Goal: Information Seeking & Learning: Find specific page/section

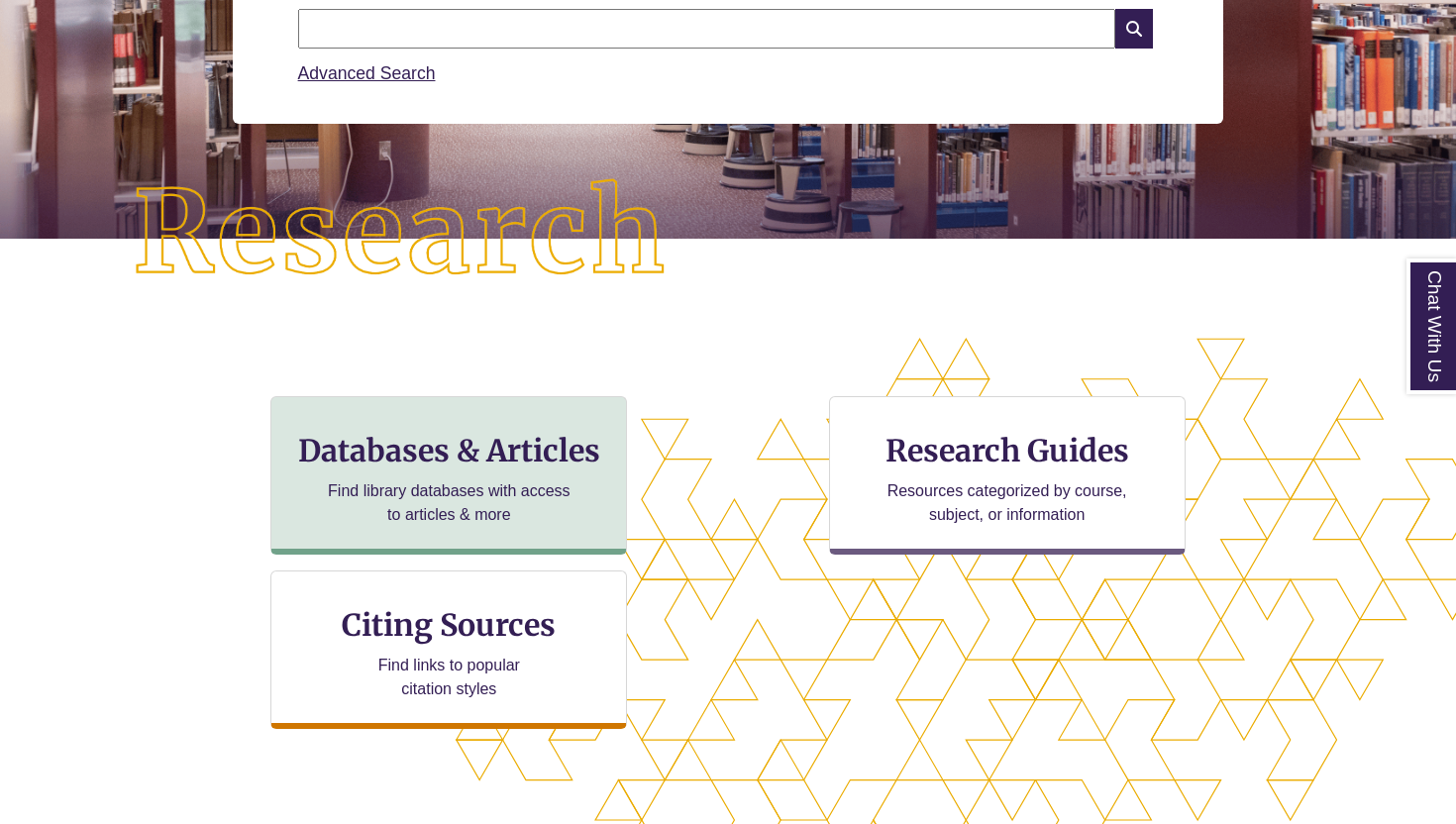
scroll to position [460, 0]
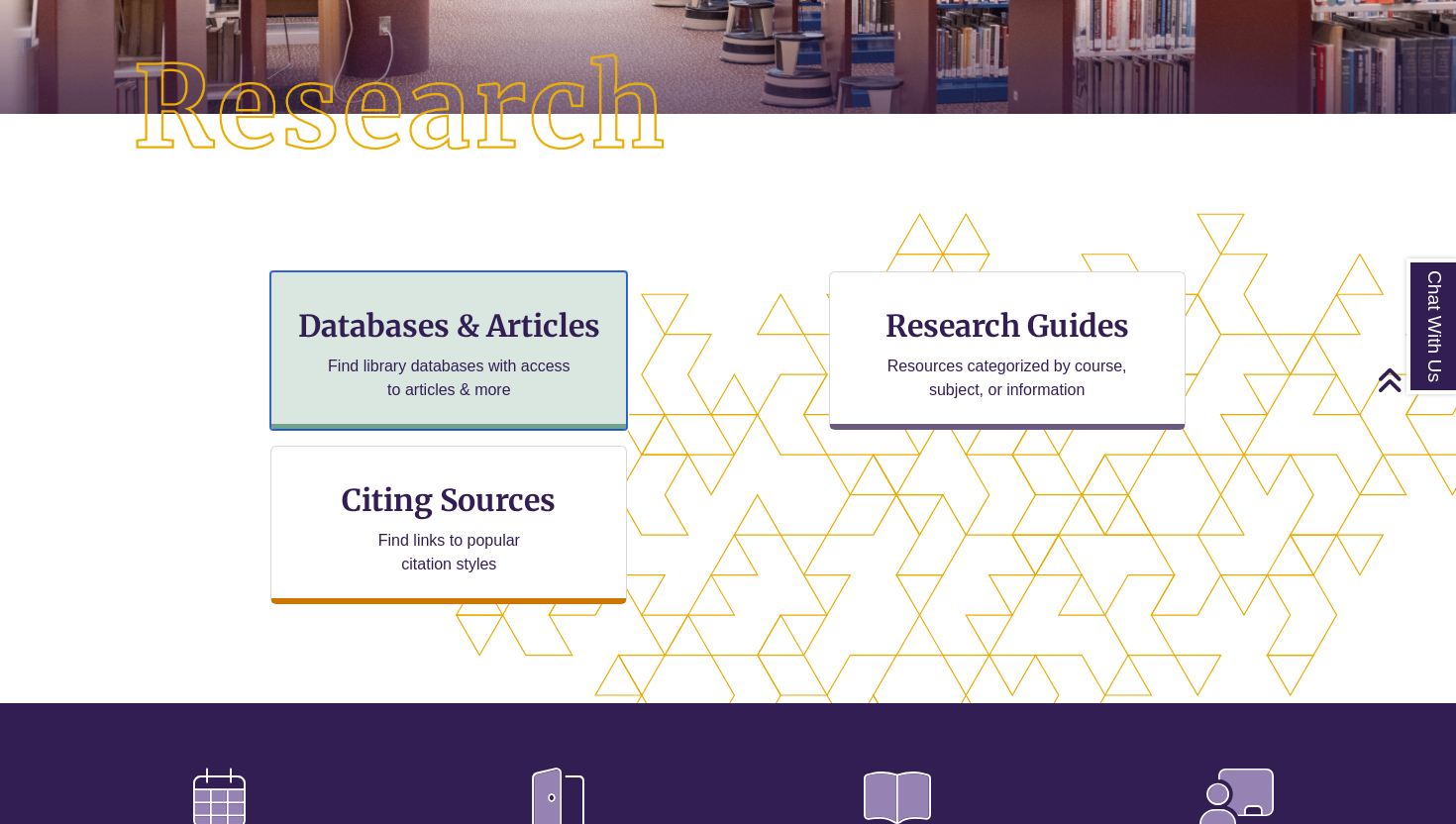
click at [390, 325] on h3 "Databases & Articles" at bounding box center [449, 326] width 323 height 38
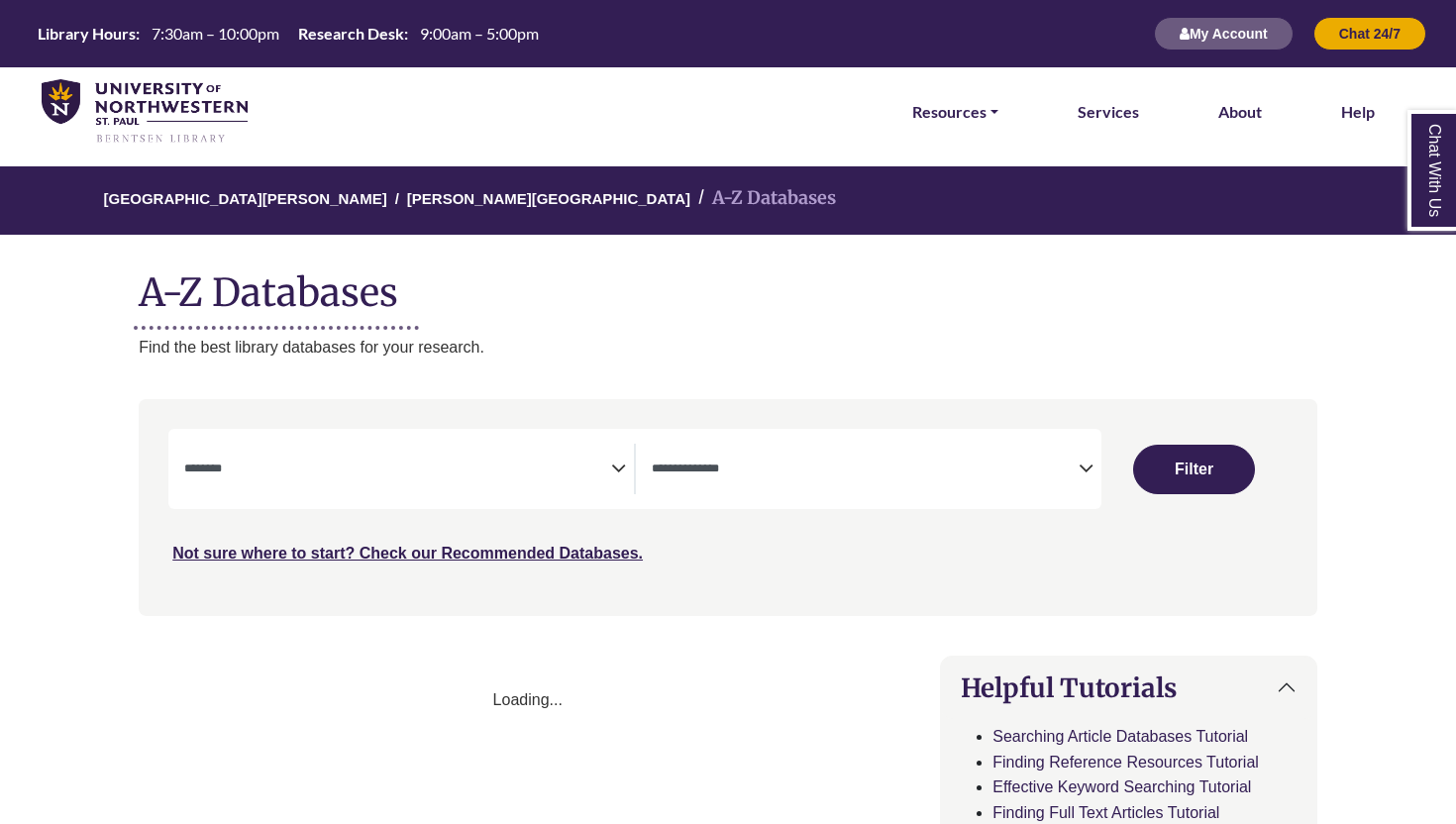
select select "Database Subject Filter"
select select "Database Types Filter"
select select "Database Subject Filter"
select select "Database Types Filter"
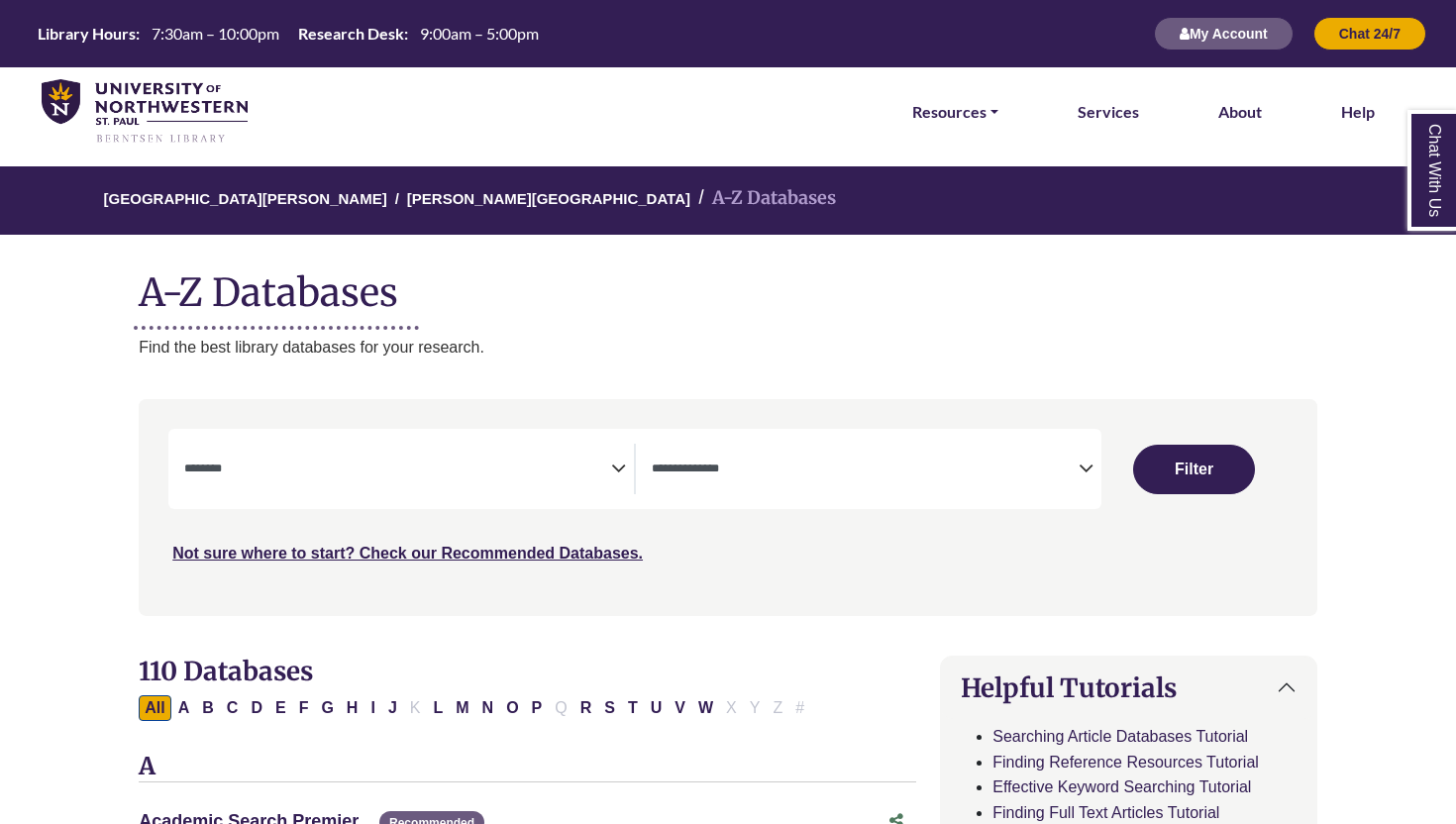
scroll to position [20, 0]
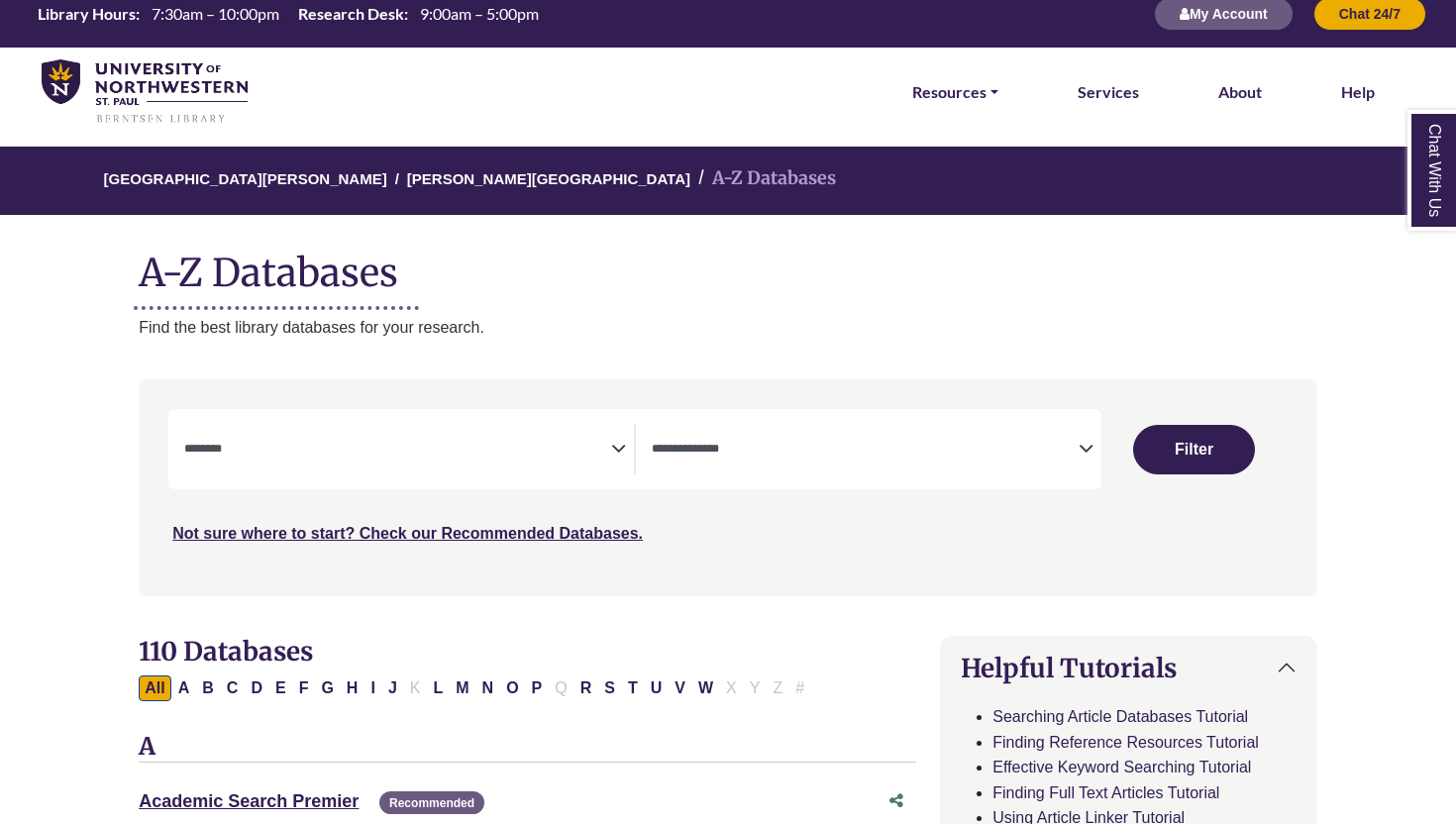
click at [438, 469] on span "Search filters" at bounding box center [397, 449] width 427 height 51
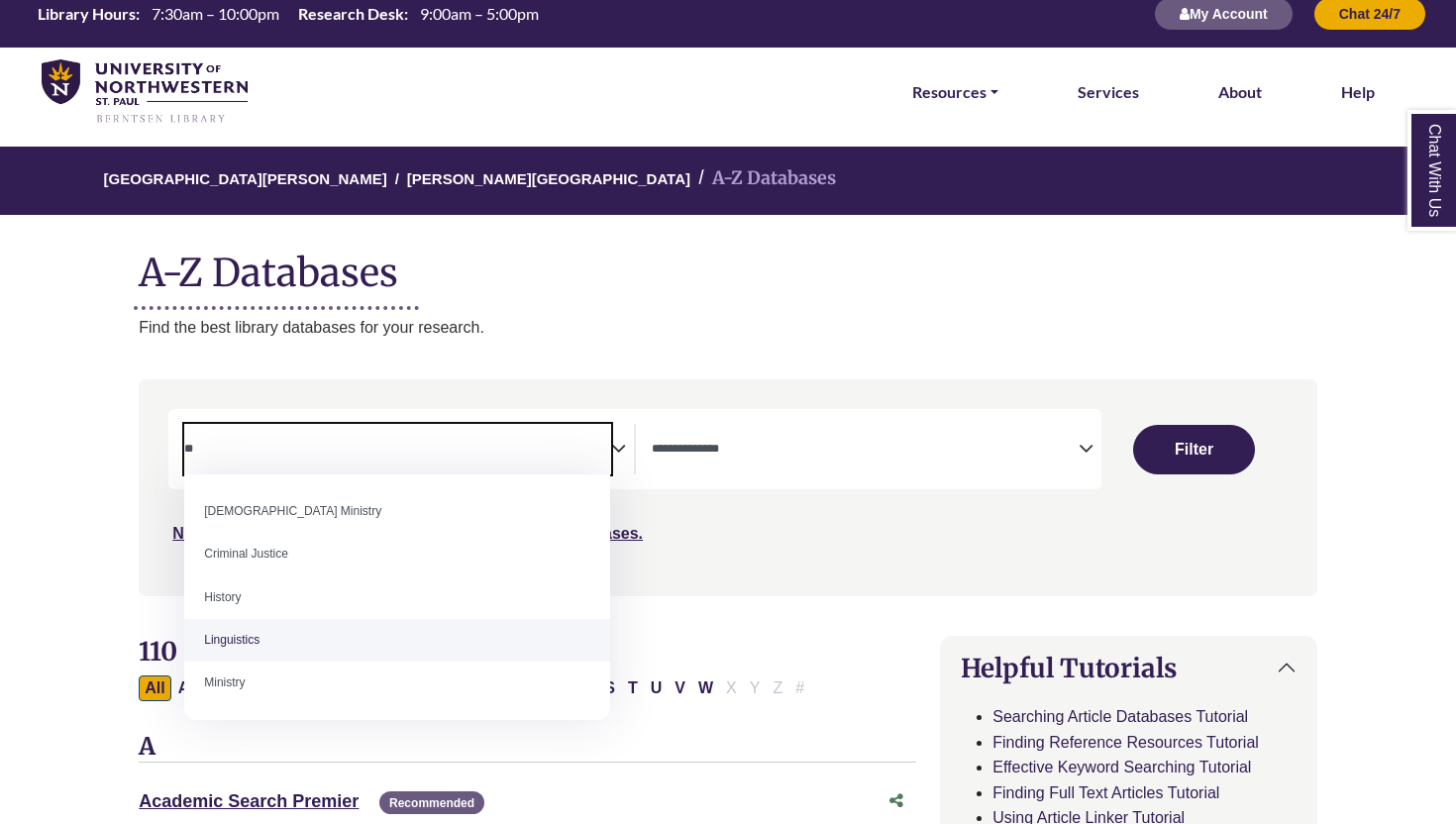
type textarea "*"
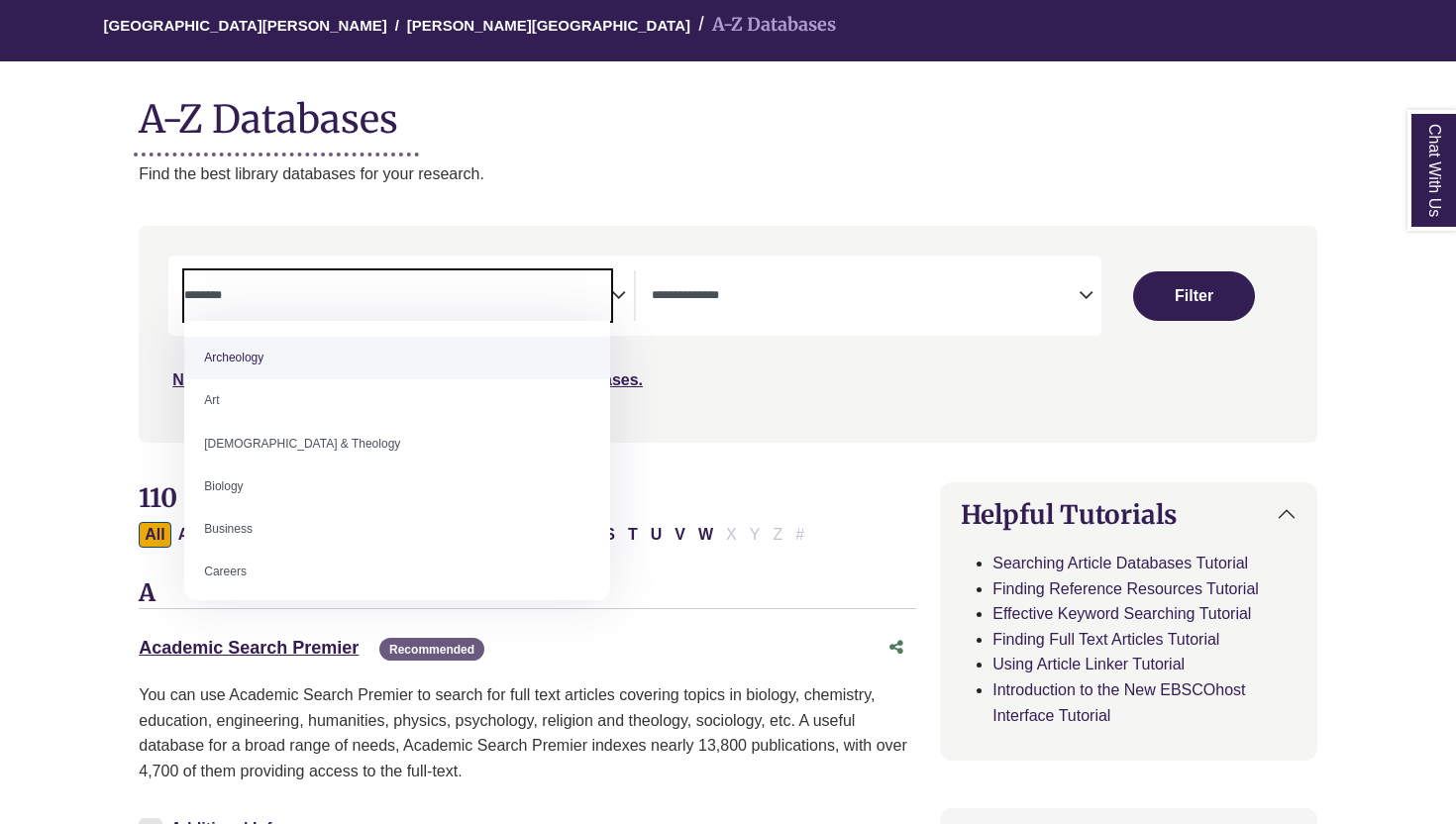
scroll to position [291, 0]
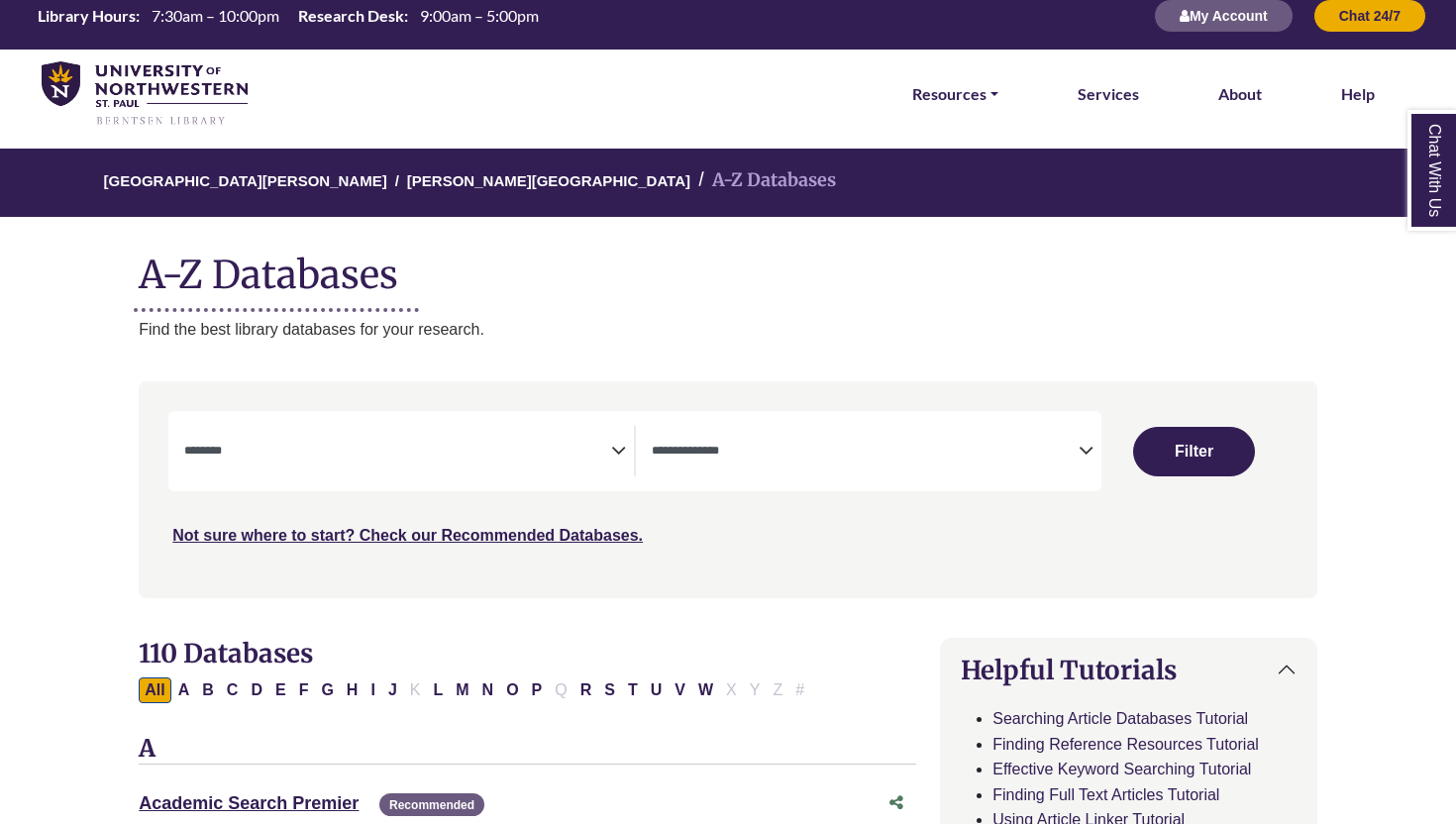
scroll to position [19, 0]
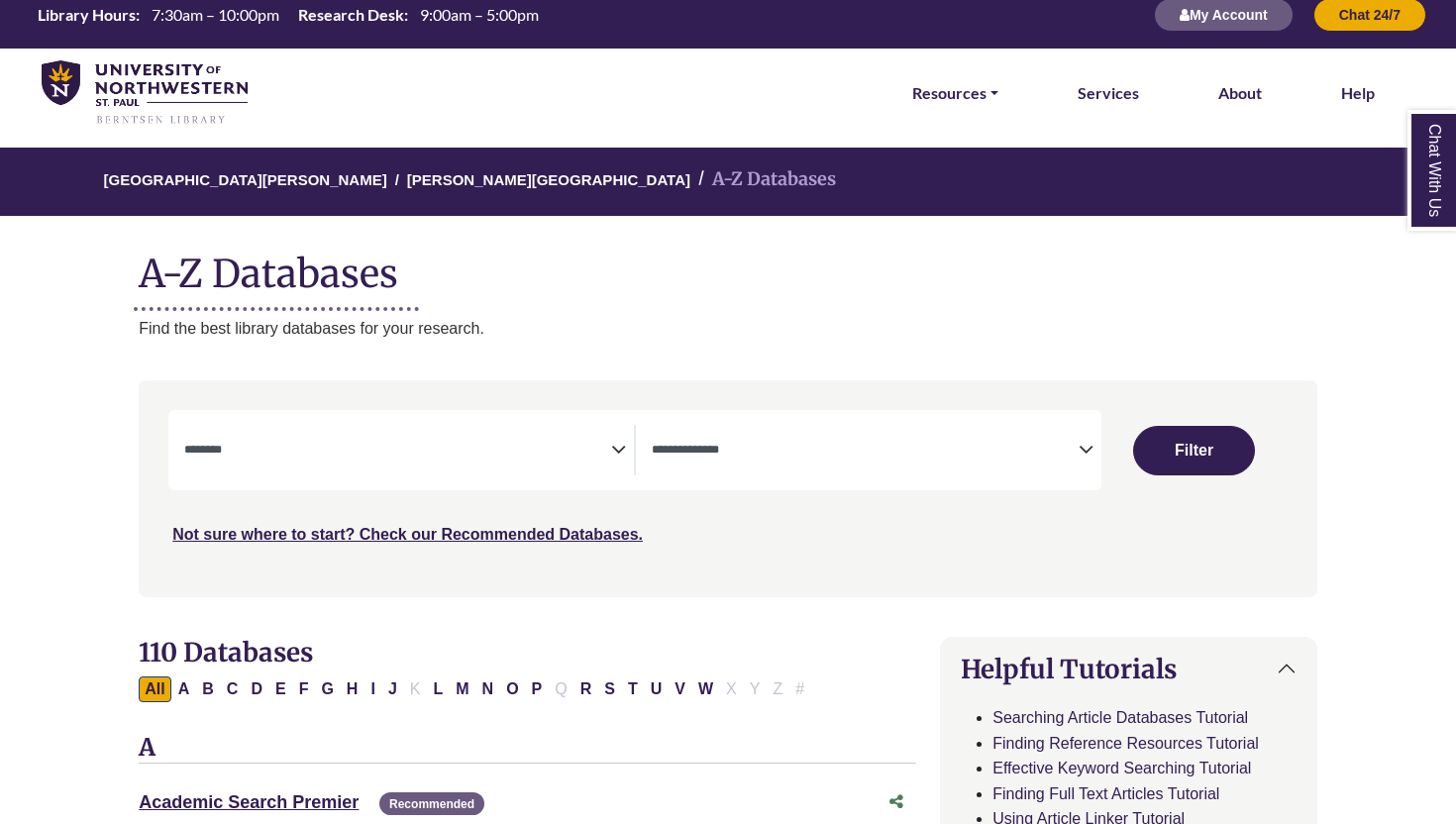
click at [606, 453] on textarea "Search" at bounding box center [397, 452] width 427 height 16
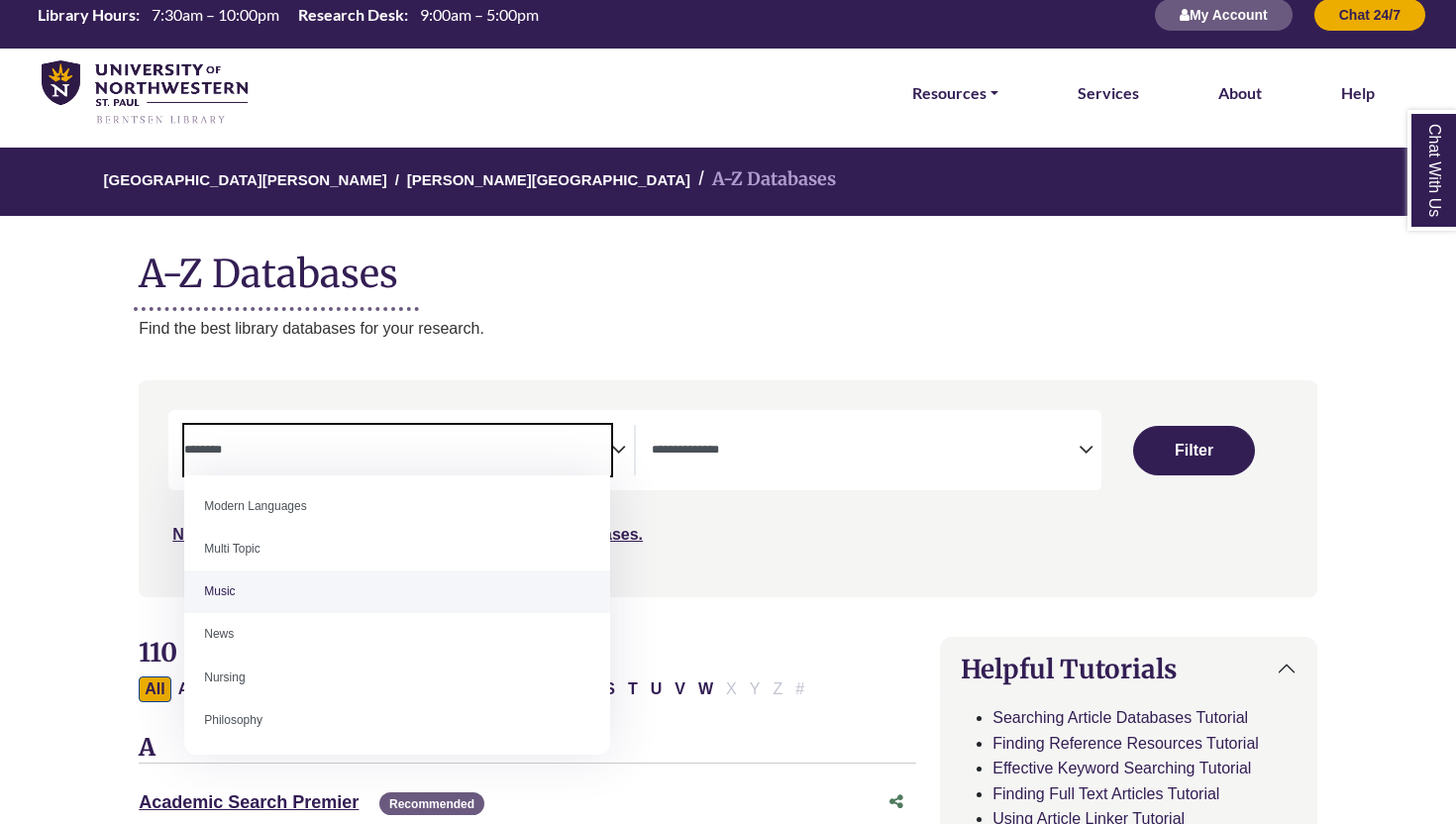
scroll to position [1294, 0]
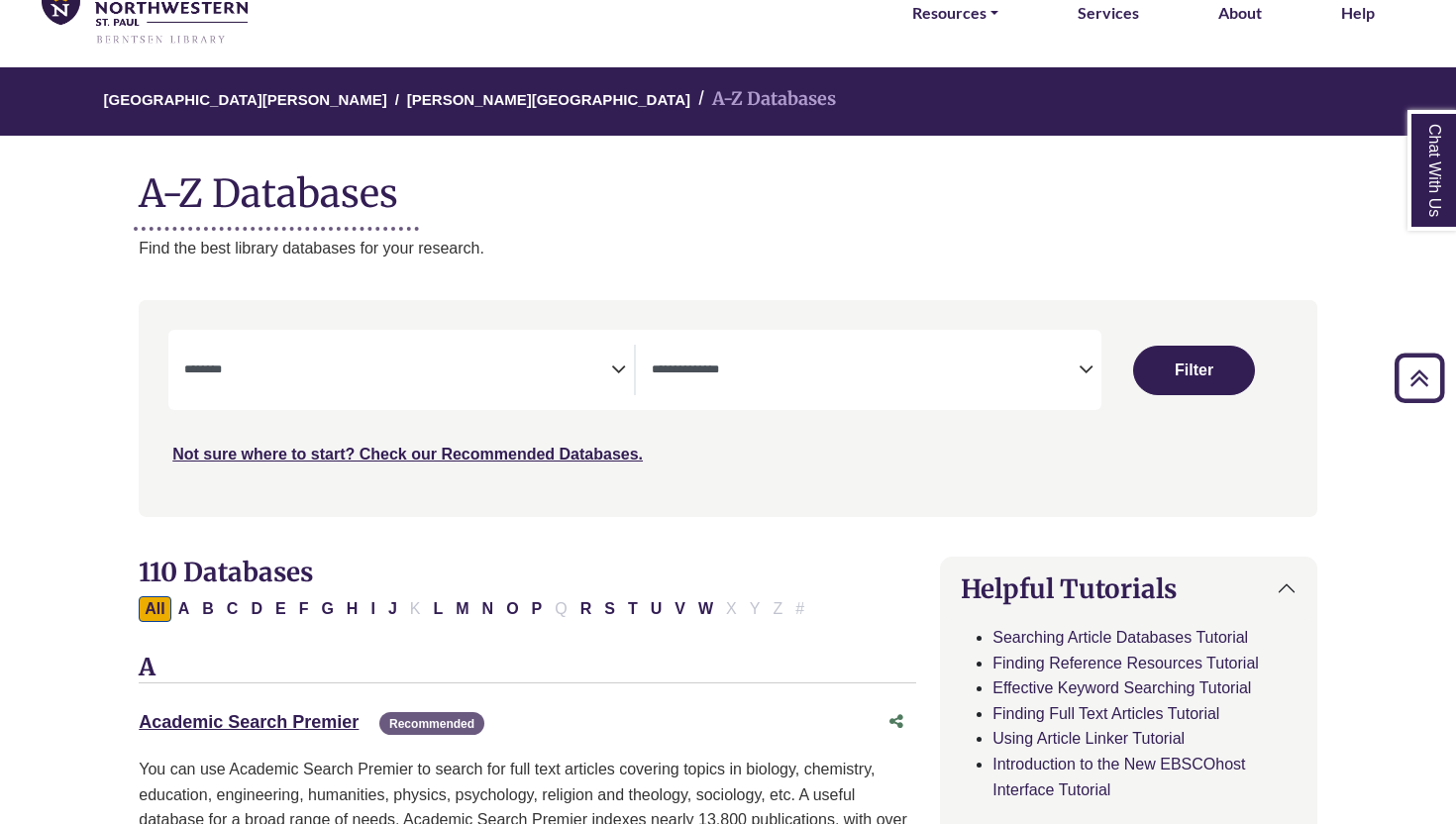
scroll to position [0, 0]
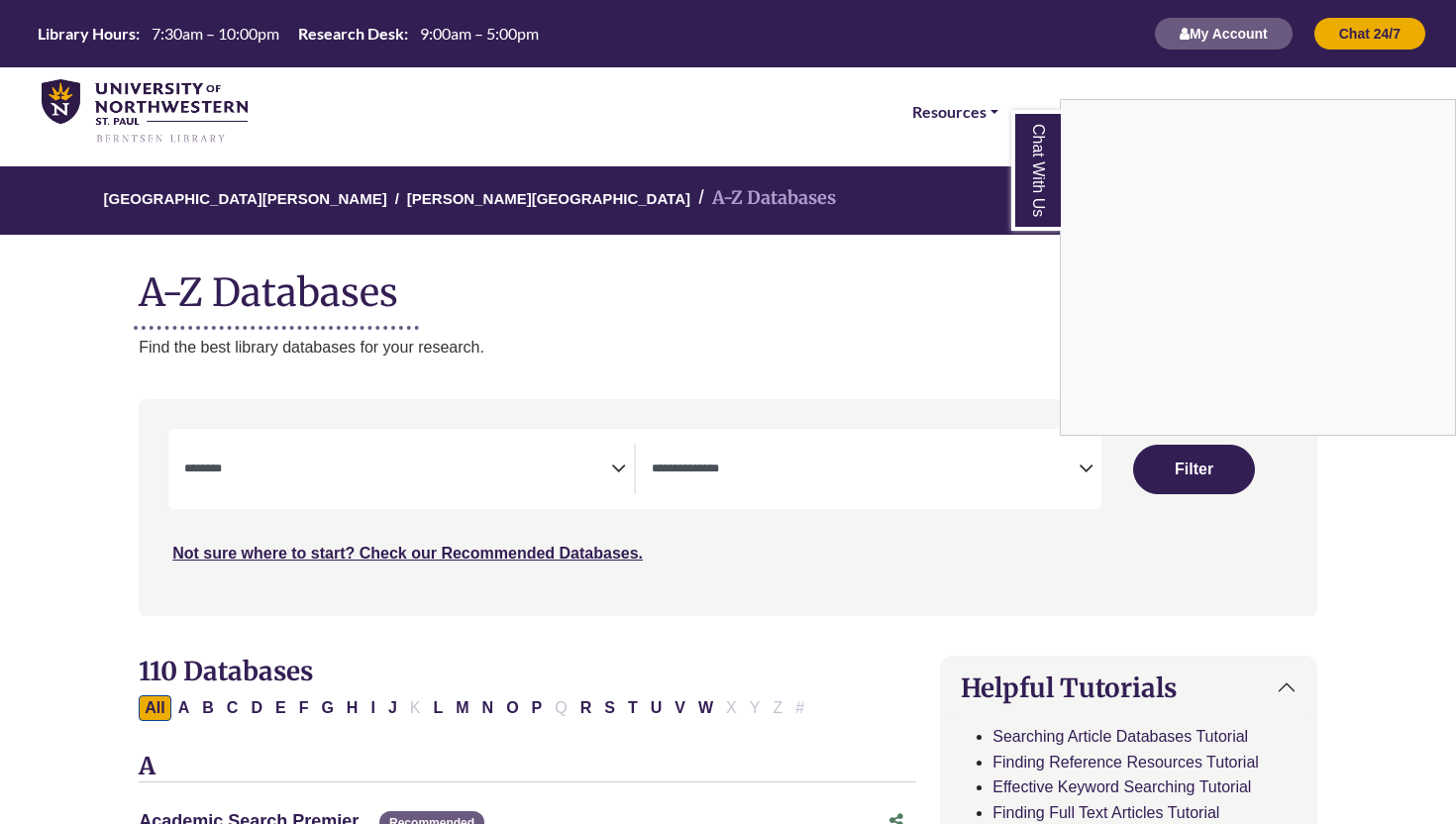
click at [626, 474] on div "Chat With Us" at bounding box center [728, 412] width 1456 height 824
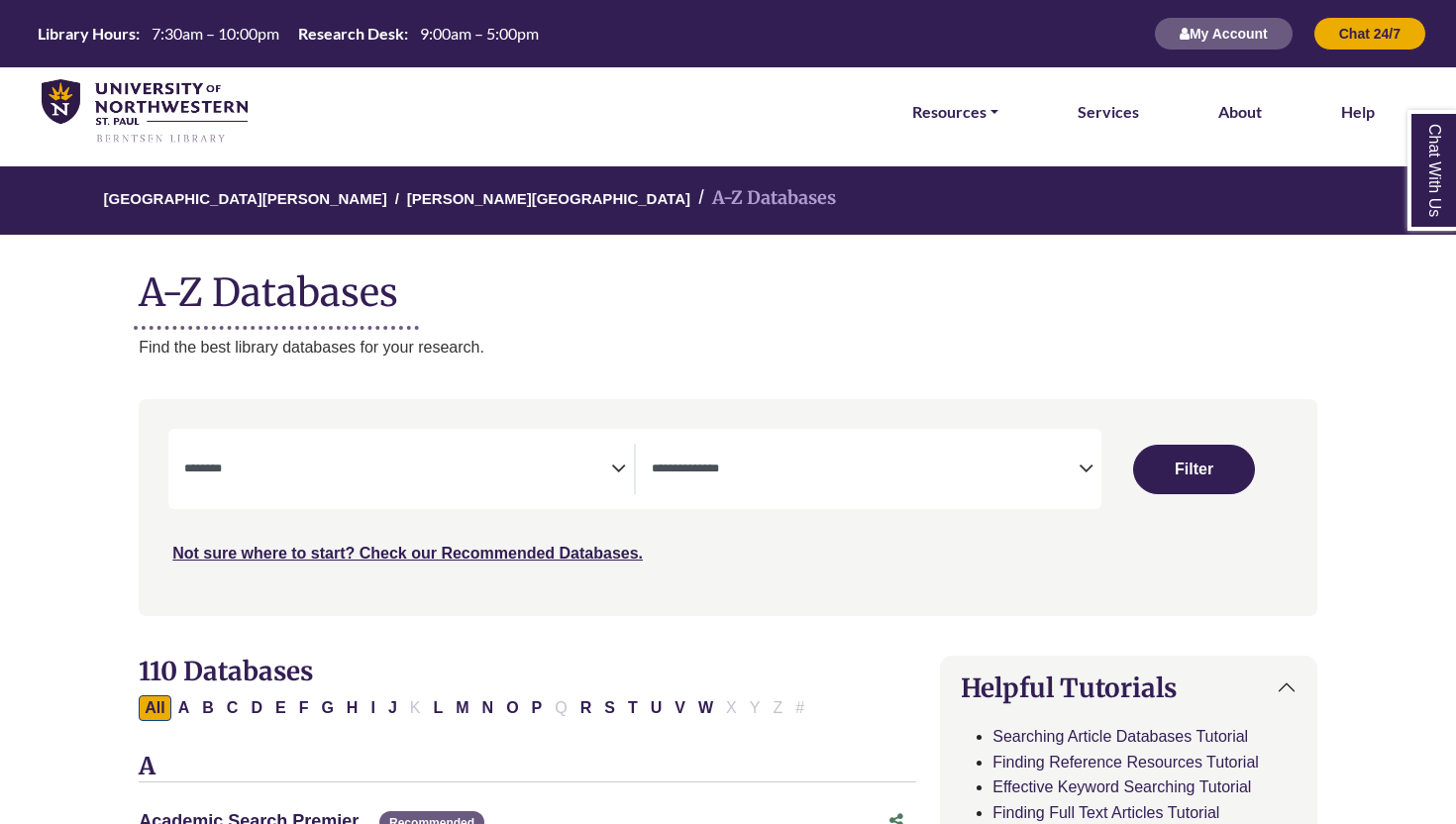
click at [619, 474] on icon "Search filters" at bounding box center [618, 465] width 15 height 30
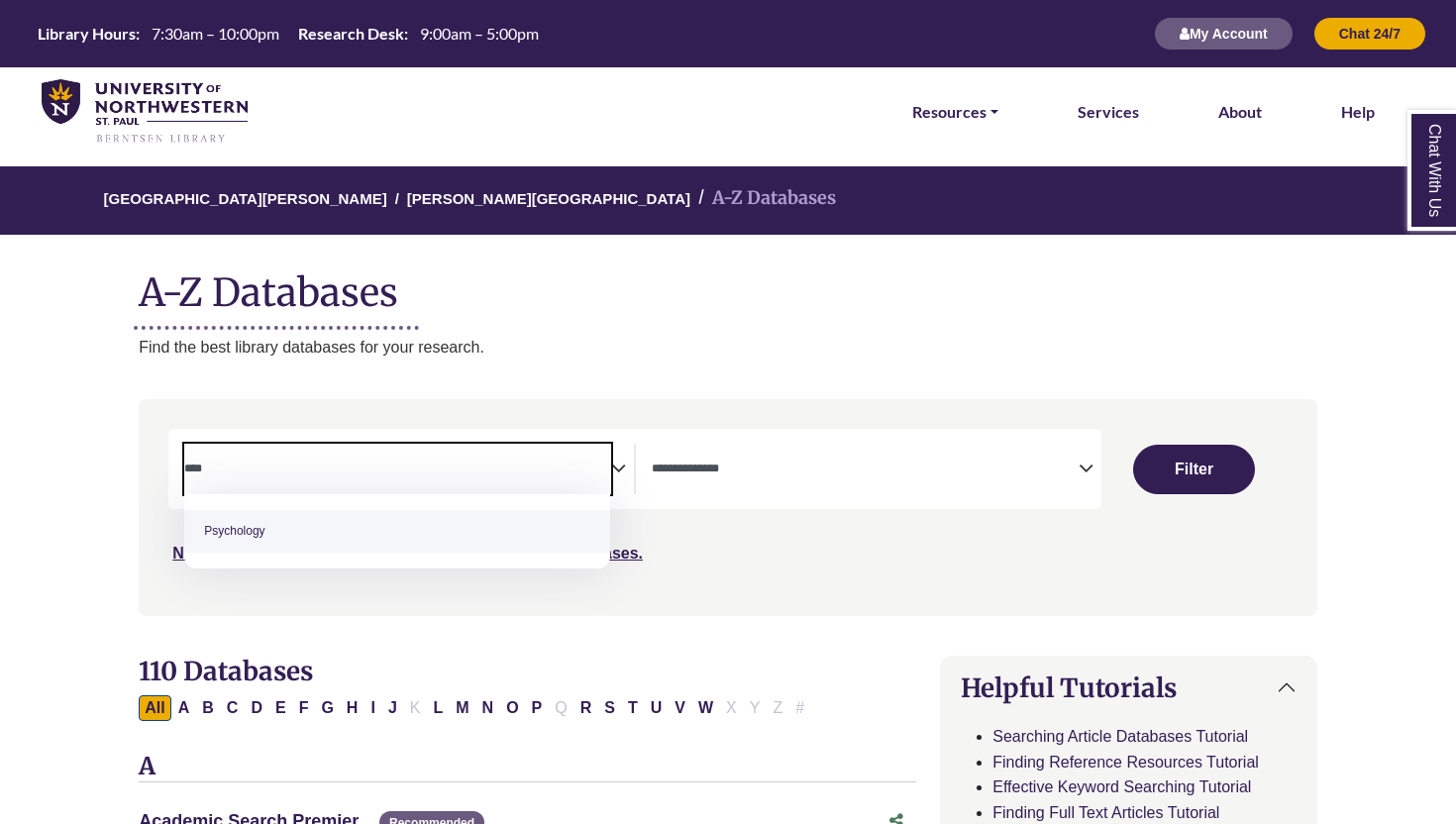
type textarea "****"
select select "*****"
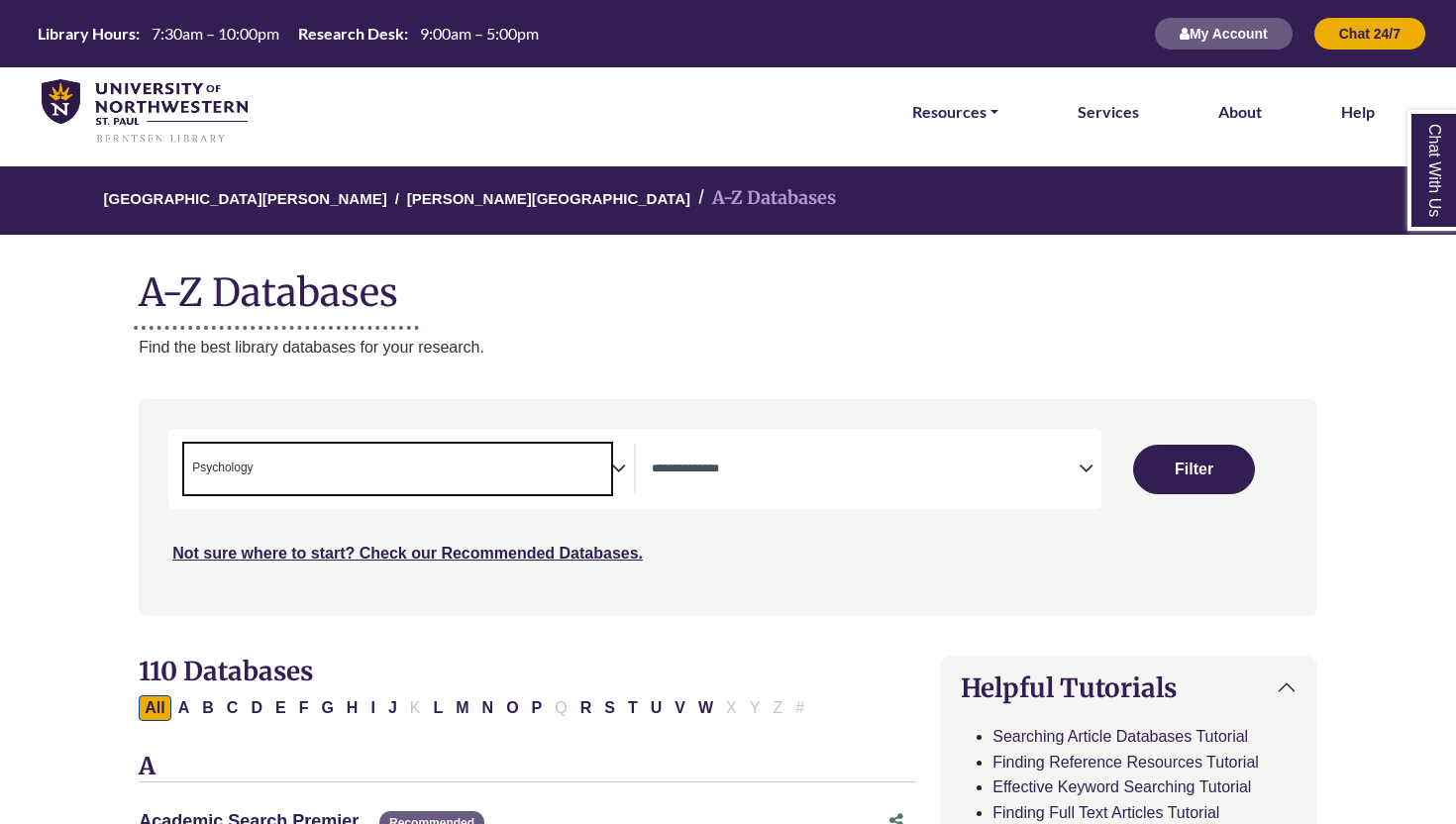
scroll to position [714, 0]
click at [1179, 458] on button "Filter" at bounding box center [1194, 469] width 122 height 50
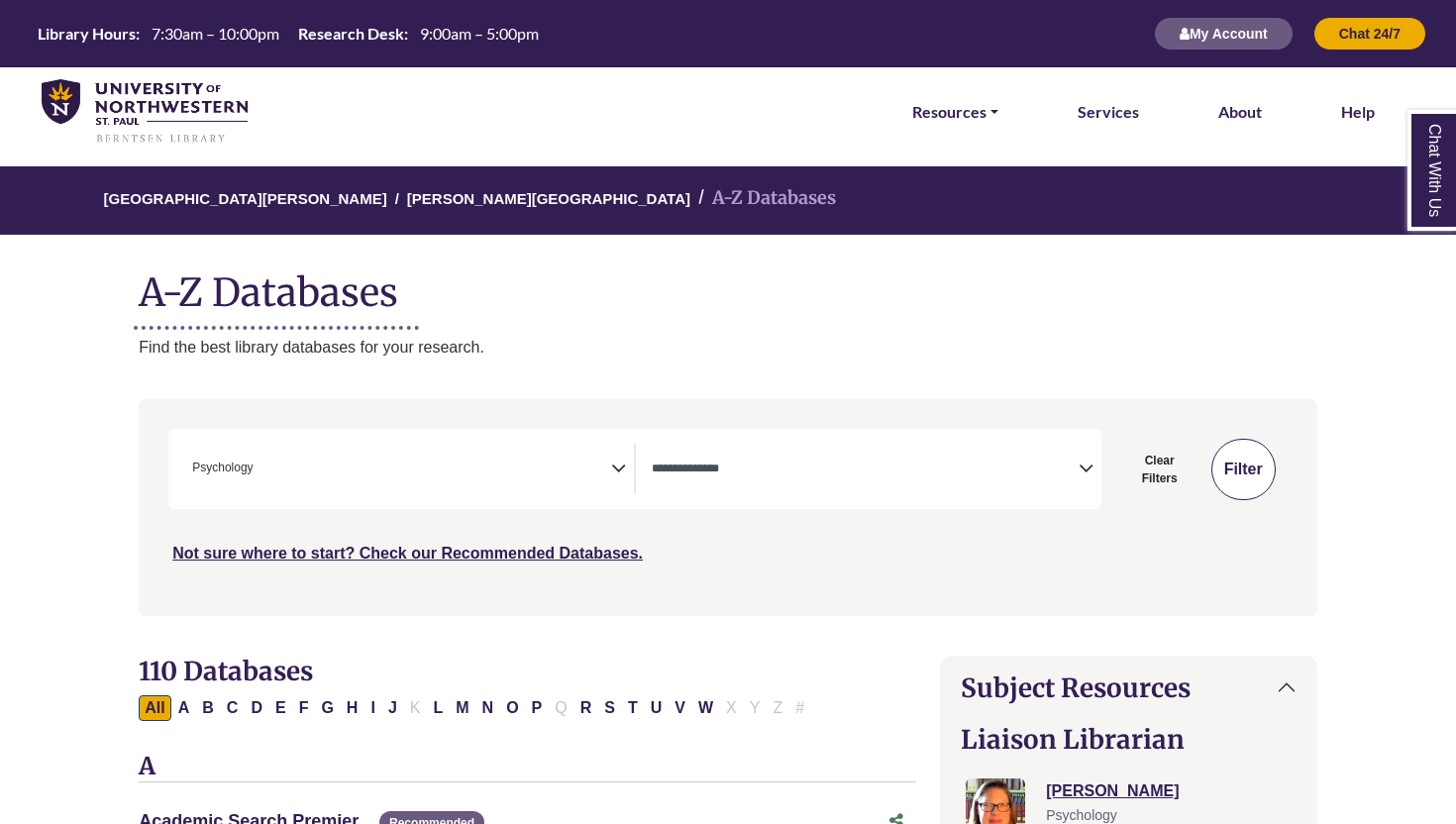
select select "Database Types Filter"
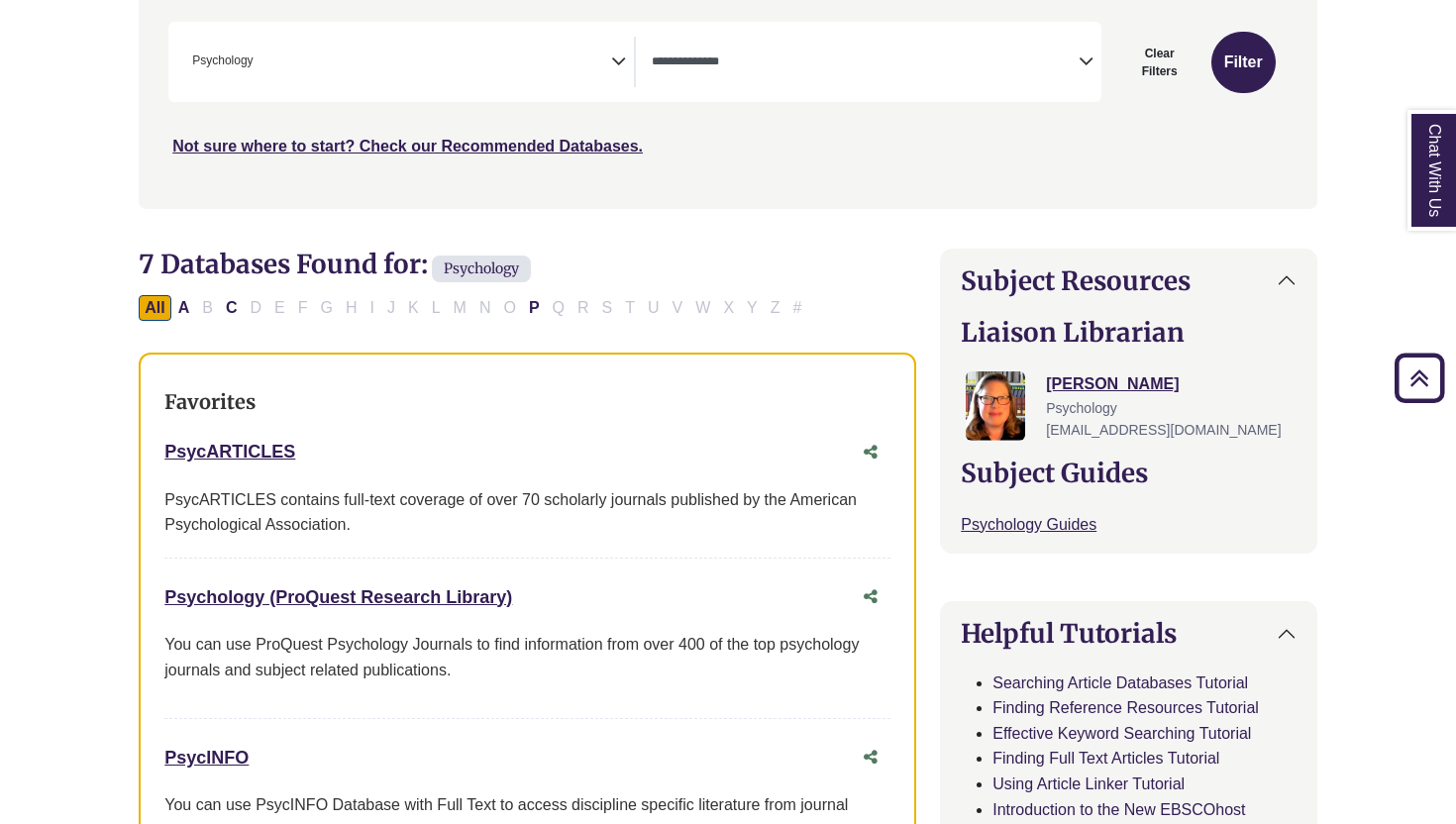
scroll to position [408, 0]
click at [242, 455] on link "PsycARTICLES This link opens in a new window" at bounding box center [230, 451] width 131 height 20
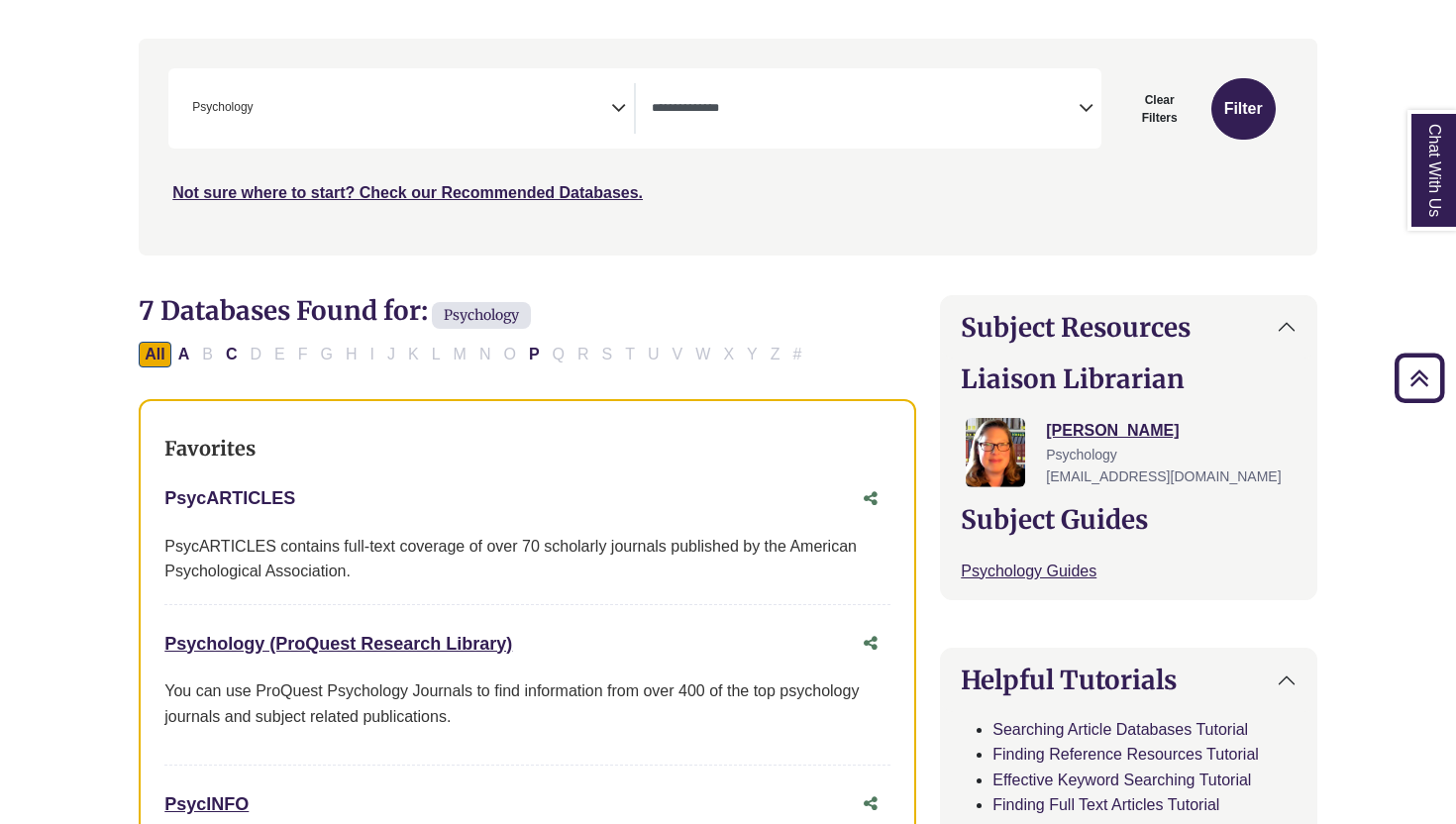
scroll to position [363, 0]
